Goal: Browse casually

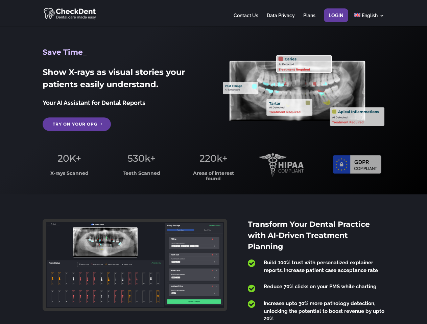
click at [213, 162] on span "220k+" at bounding box center [213, 158] width 28 height 11
click at [213, 13] on div at bounding box center [213, 13] width 341 height 26
click at [213, 162] on span "220k+" at bounding box center [213, 158] width 28 height 11
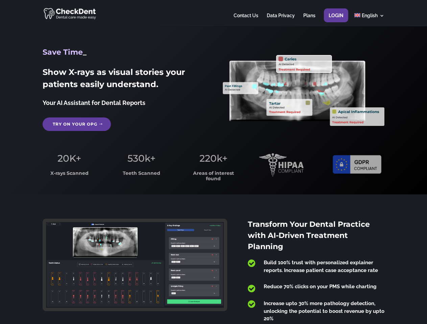
click at [213, 13] on div at bounding box center [213, 13] width 341 height 26
